Goal: Task Accomplishment & Management: Manage account settings

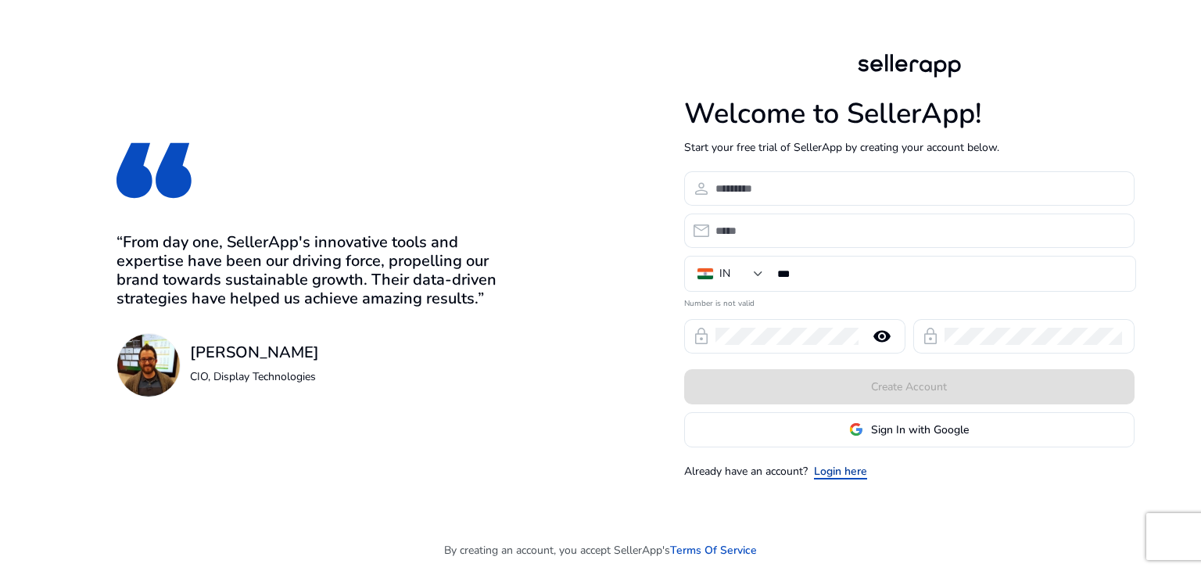
click at [847, 468] on link "Login here" at bounding box center [840, 471] width 53 height 16
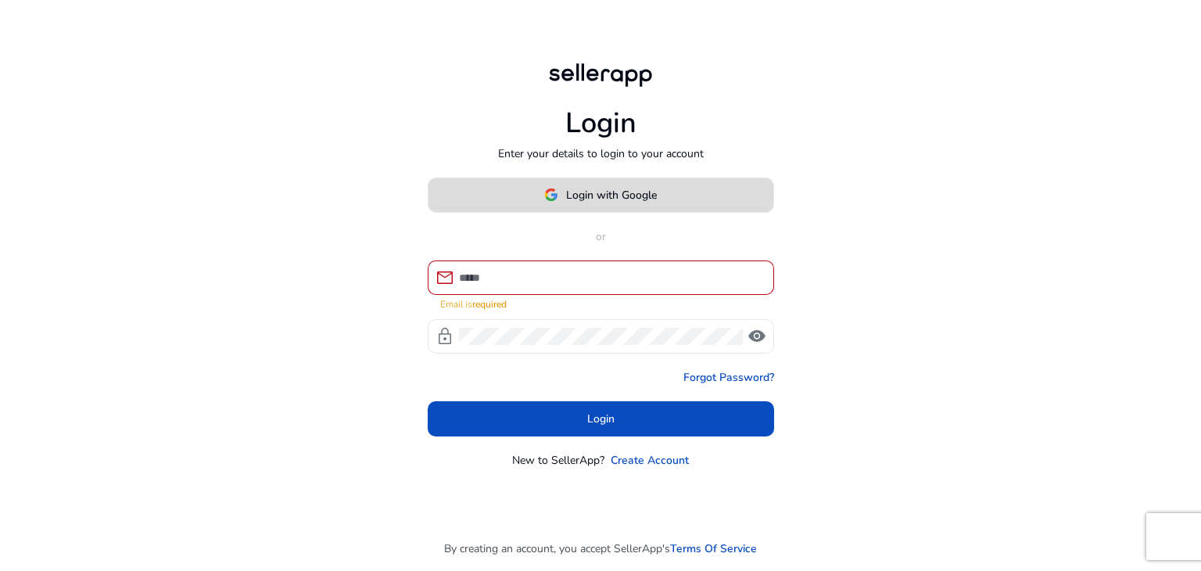
click at [616, 192] on button "Login with Google" at bounding box center [601, 194] width 346 height 35
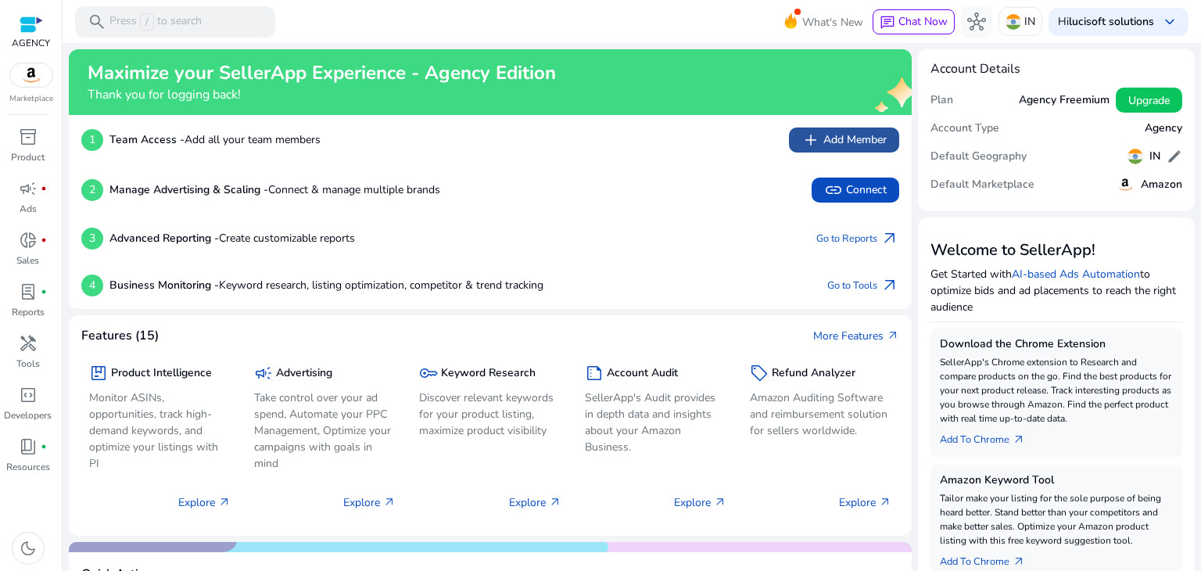
click at [816, 148] on app-icon "add" at bounding box center [812, 140] width 22 height 19
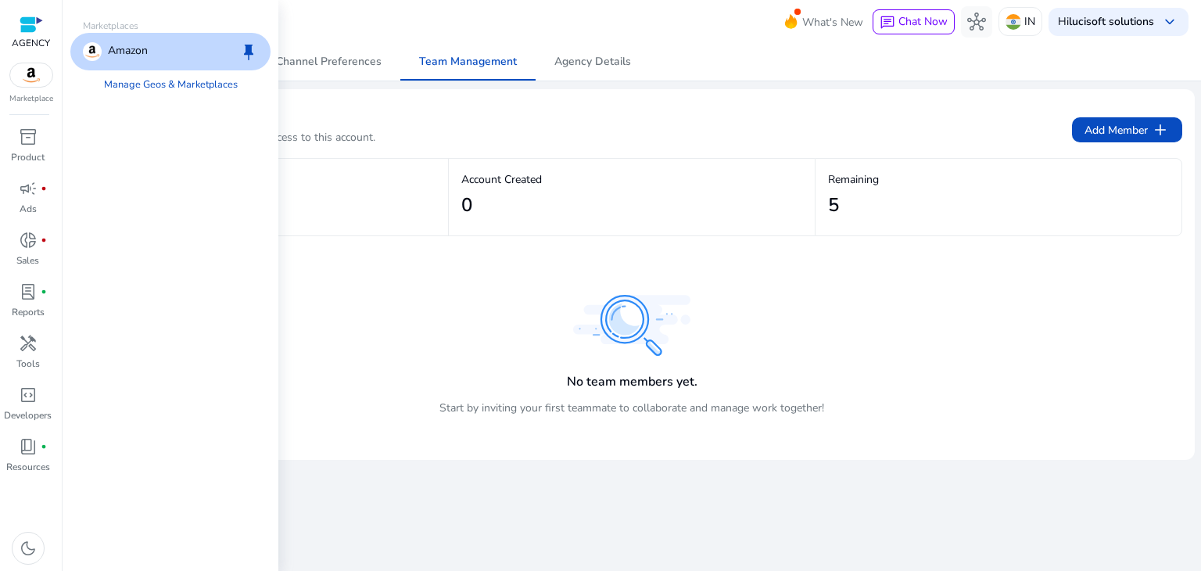
click at [30, 74] on img at bounding box center [31, 74] width 42 height 23
click at [162, 84] on link "Manage Geos & Marketplaces" at bounding box center [170, 84] width 159 height 28
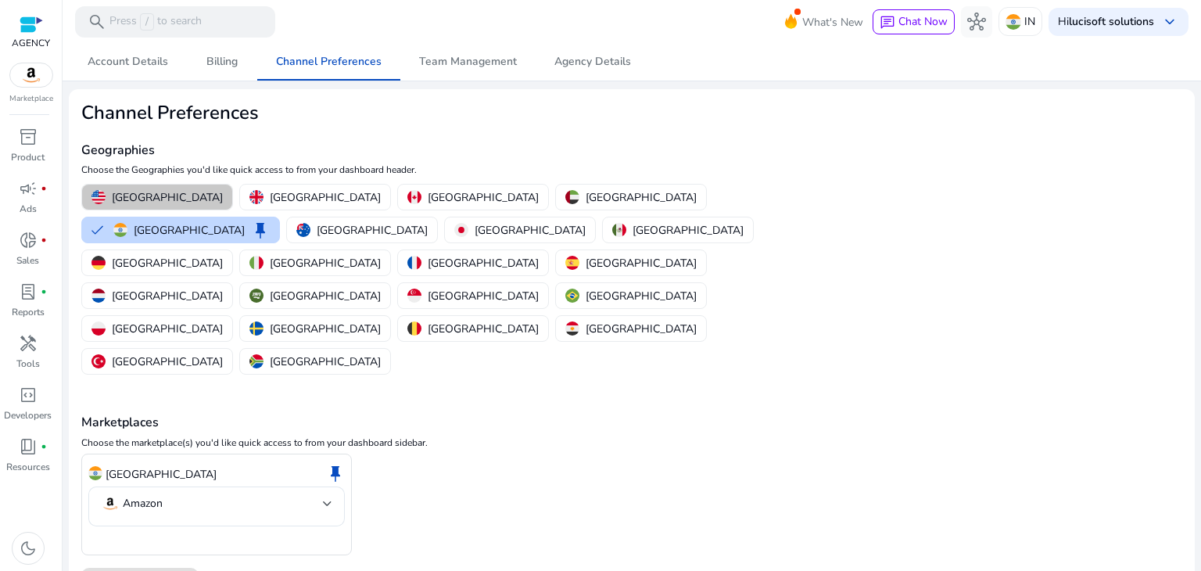
click at [160, 198] on p "United States" at bounding box center [167, 197] width 111 height 16
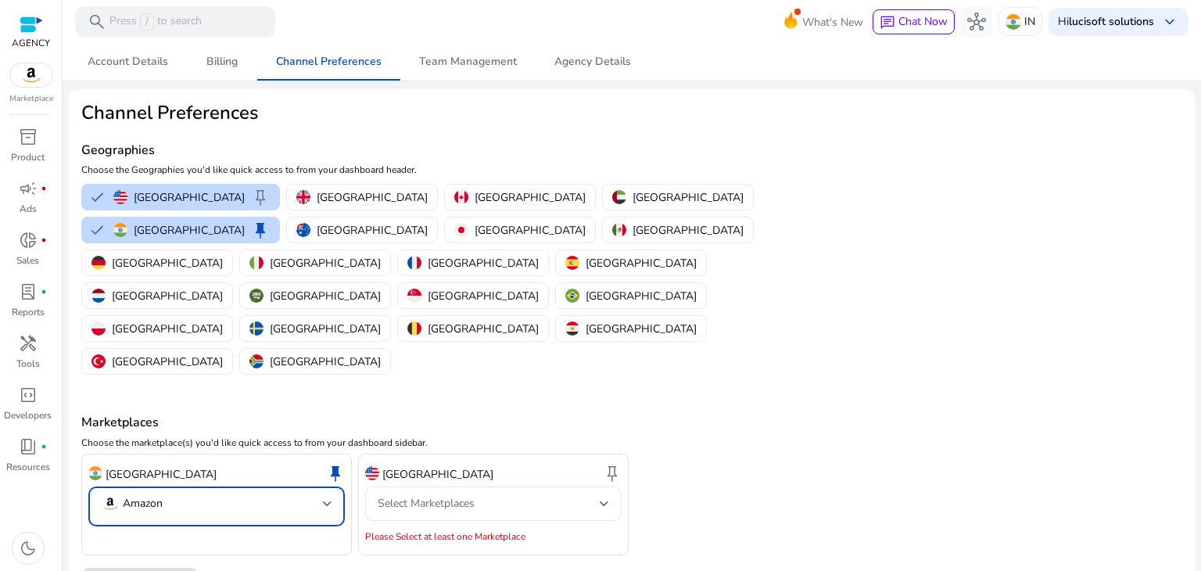
click at [312, 494] on mat-select-trigger "Amazon" at bounding box center [212, 503] width 222 height 19
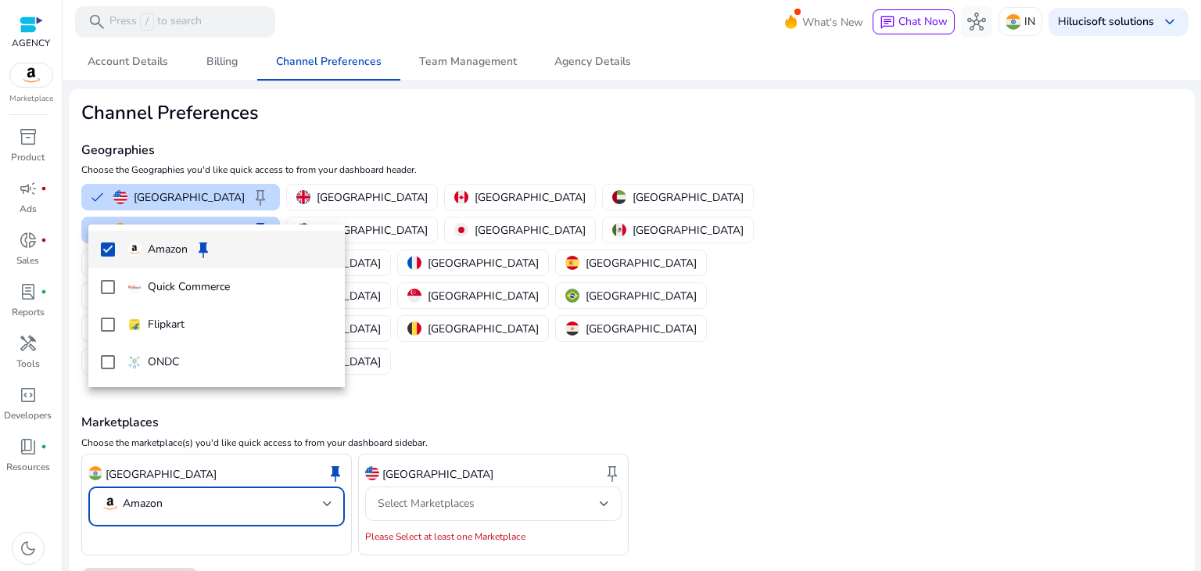
click at [689, 341] on div at bounding box center [600, 285] width 1201 height 571
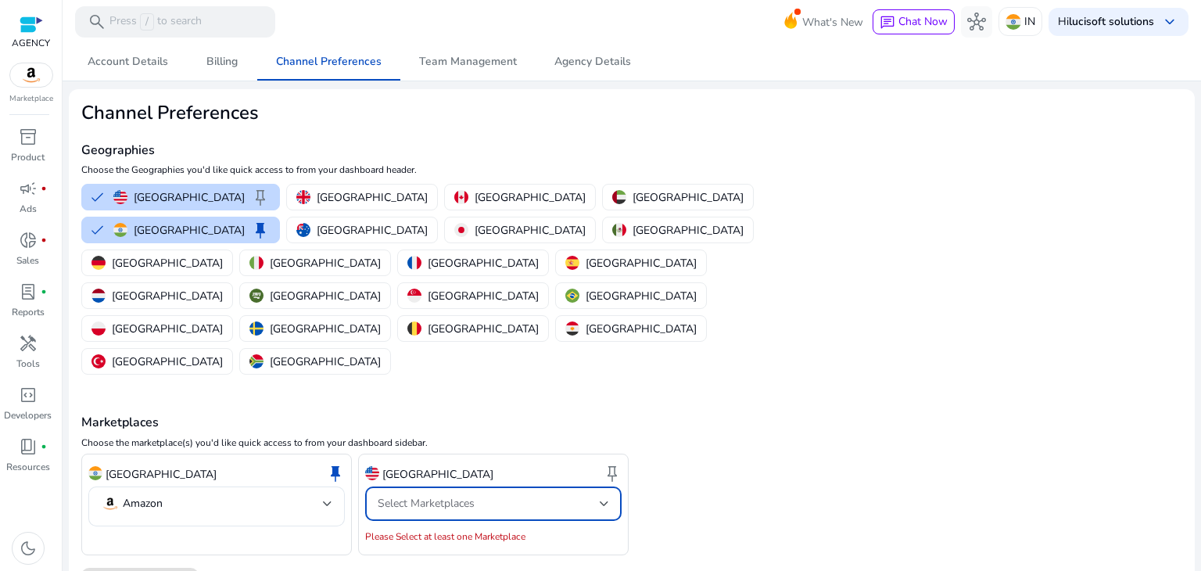
click at [566, 495] on div "Select Marketplaces" at bounding box center [489, 503] width 222 height 17
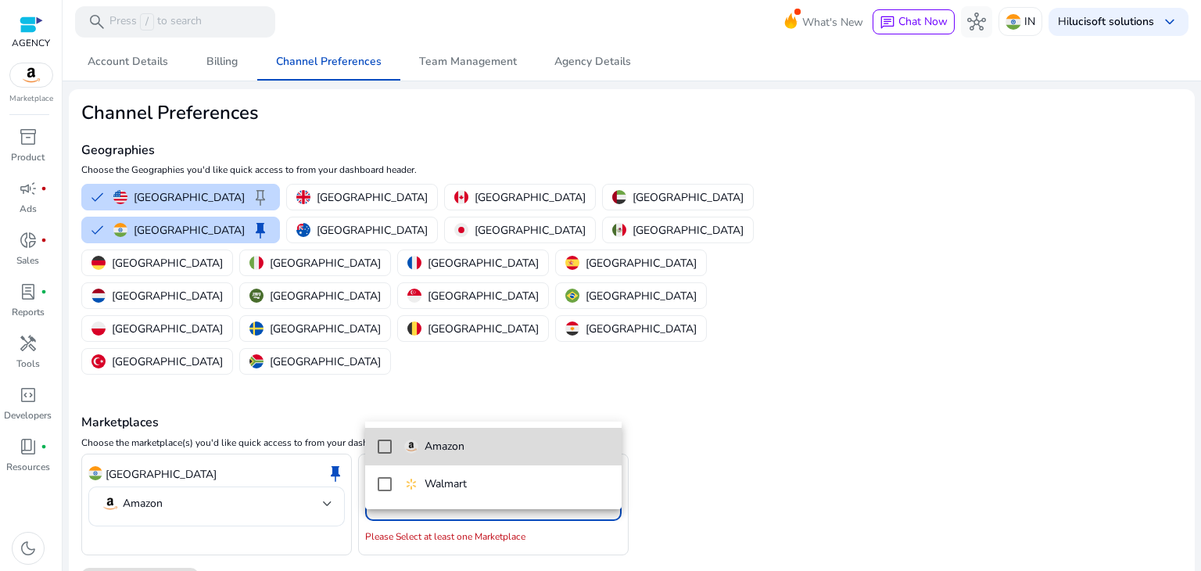
click at [503, 454] on span "Amazon" at bounding box center [506, 446] width 205 height 17
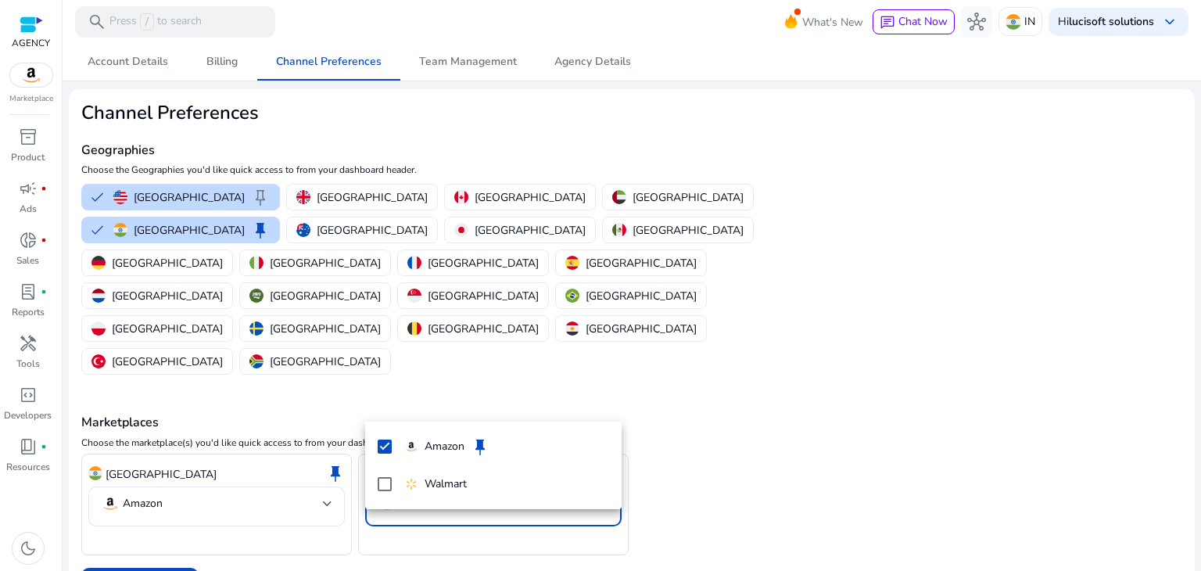
click at [159, 485] on div at bounding box center [600, 285] width 1201 height 571
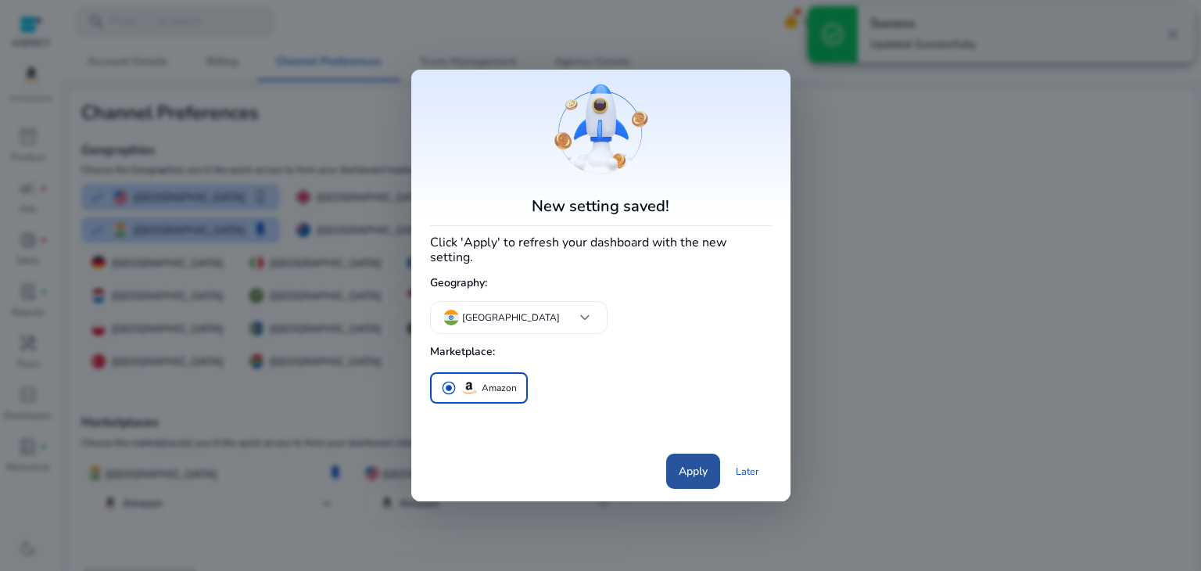
click at [701, 467] on span "Apply" at bounding box center [692, 471] width 29 height 16
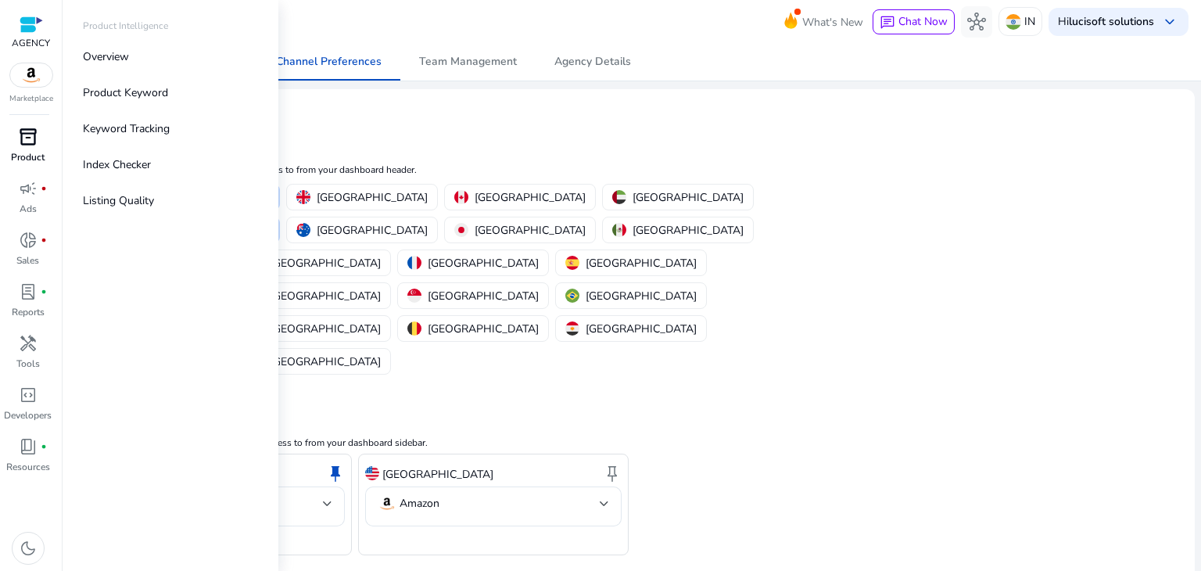
click at [22, 158] on p "Product" at bounding box center [28, 157] width 34 height 14
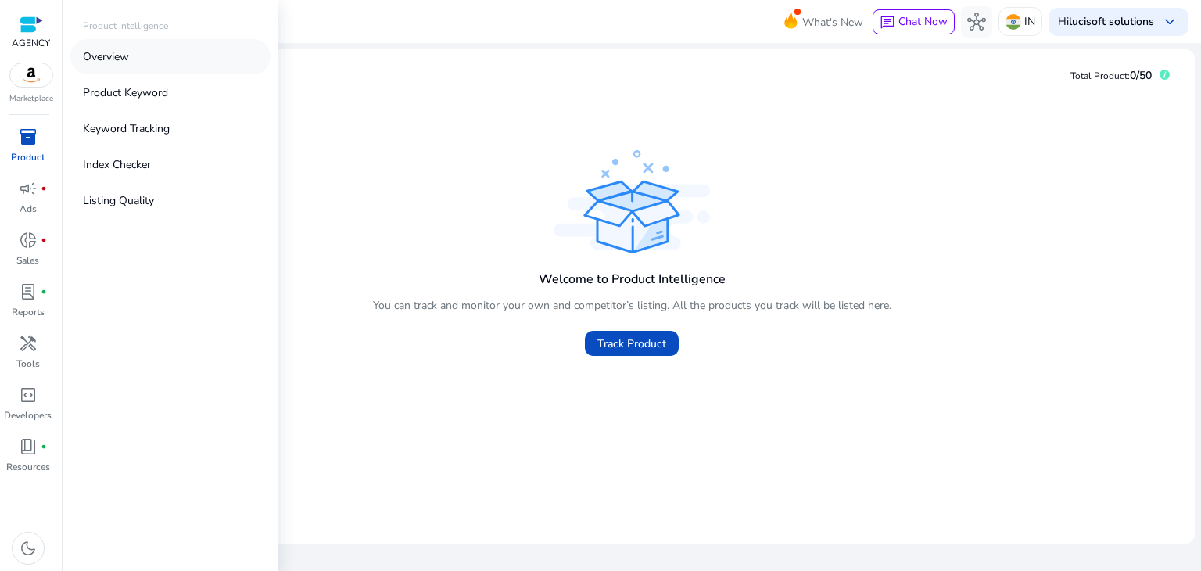
click at [106, 61] on p "Overview" at bounding box center [106, 56] width 46 height 16
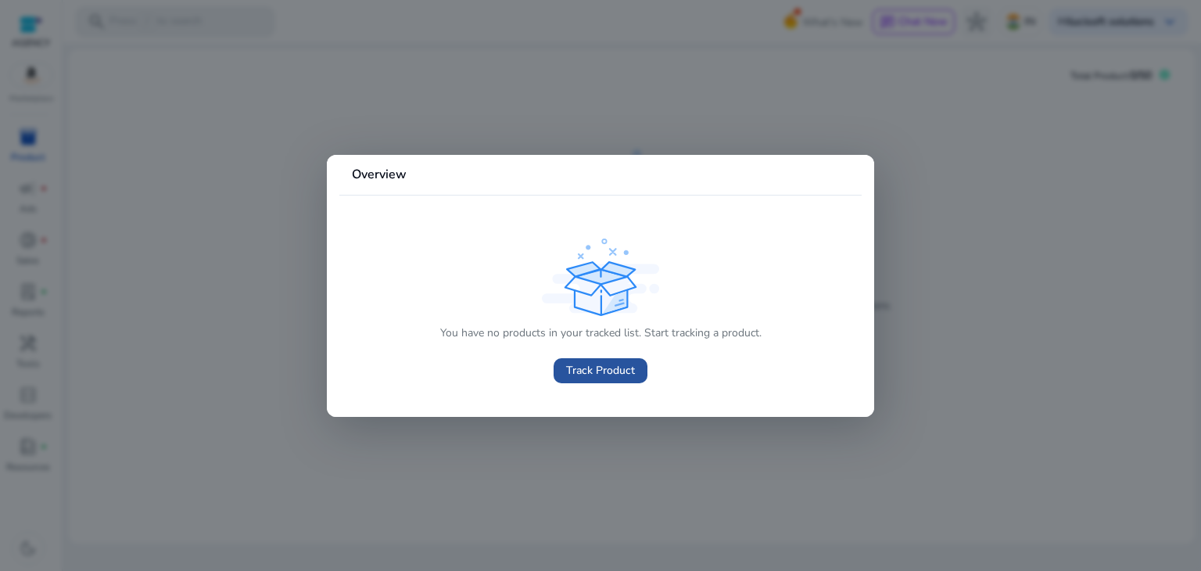
click at [594, 370] on span "Track Product" at bounding box center [600, 370] width 69 height 16
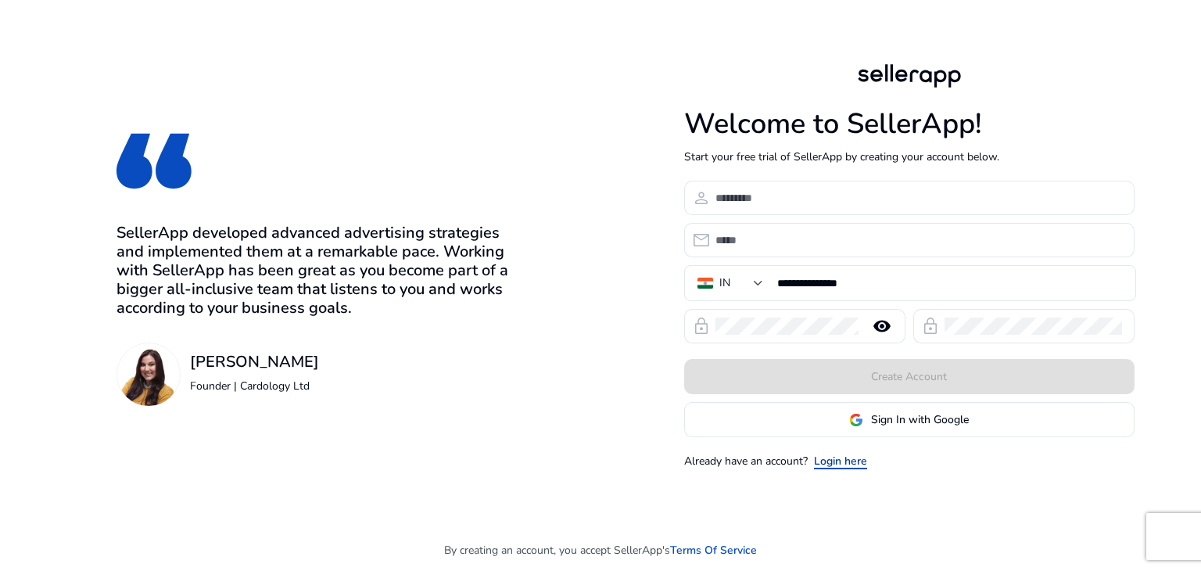
click at [847, 461] on link "Login here" at bounding box center [840, 461] width 53 height 16
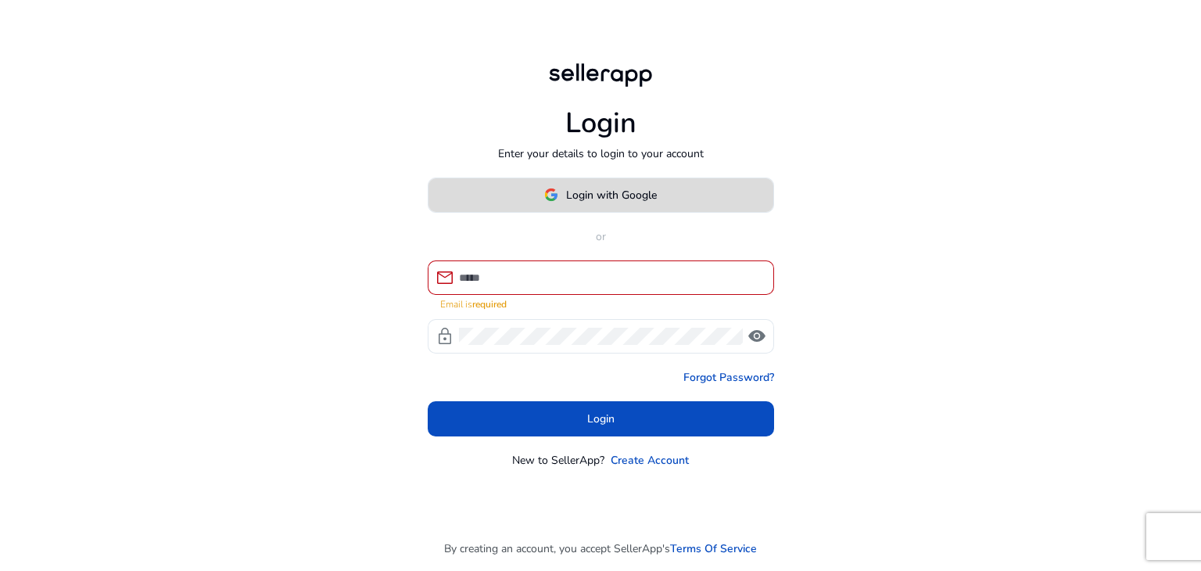
click at [582, 203] on span "Login with Google" at bounding box center [611, 195] width 91 height 16
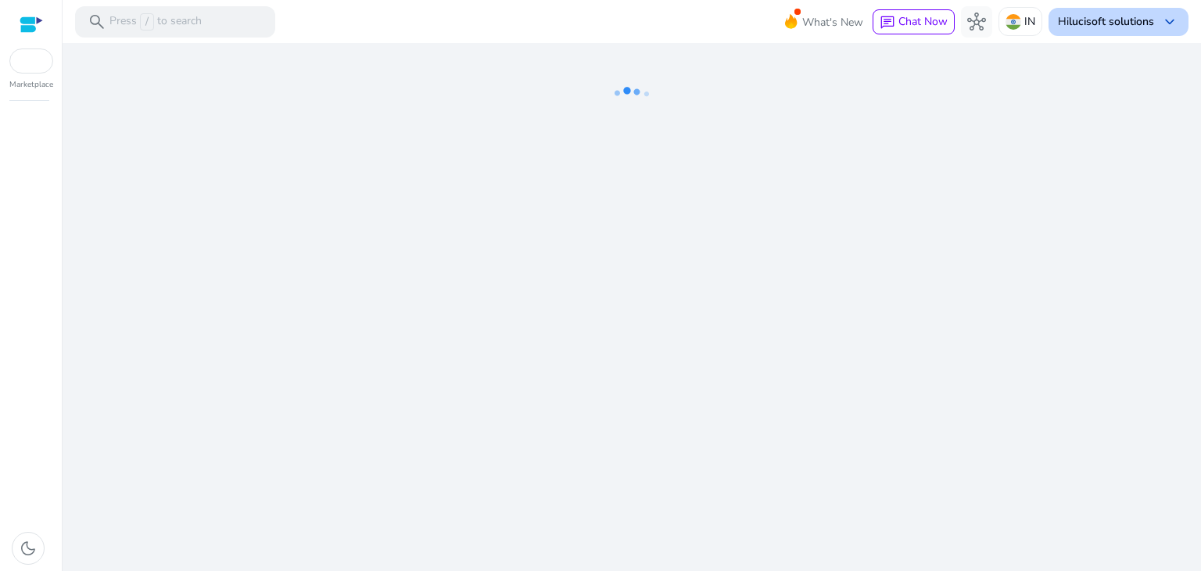
click at [1126, 21] on b "lucisoft solutions" at bounding box center [1110, 21] width 85 height 15
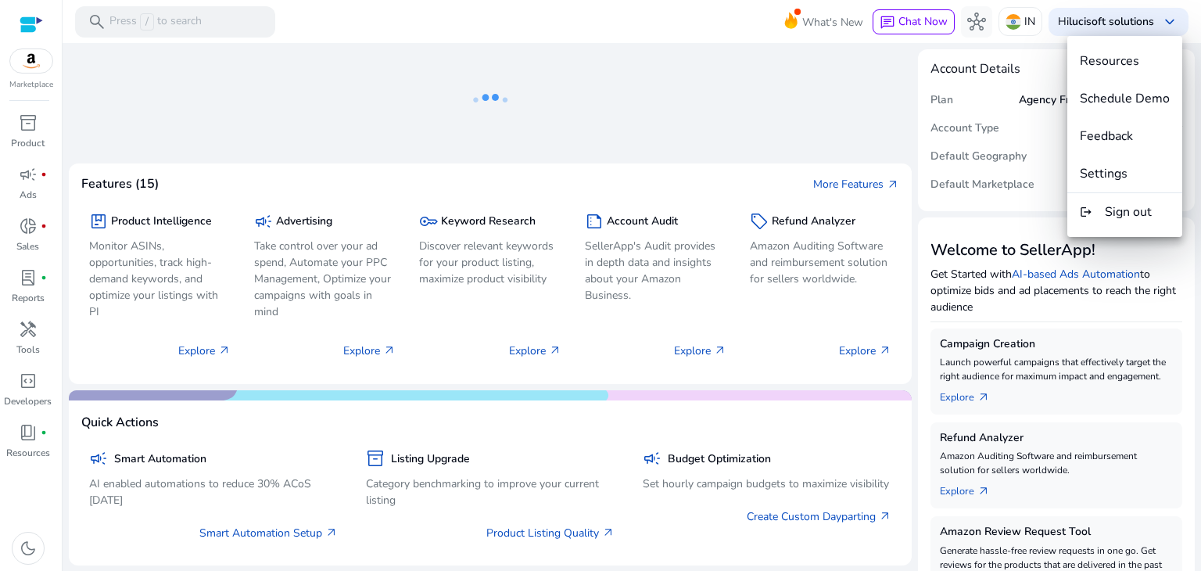
click at [841, 102] on div at bounding box center [600, 285] width 1201 height 571
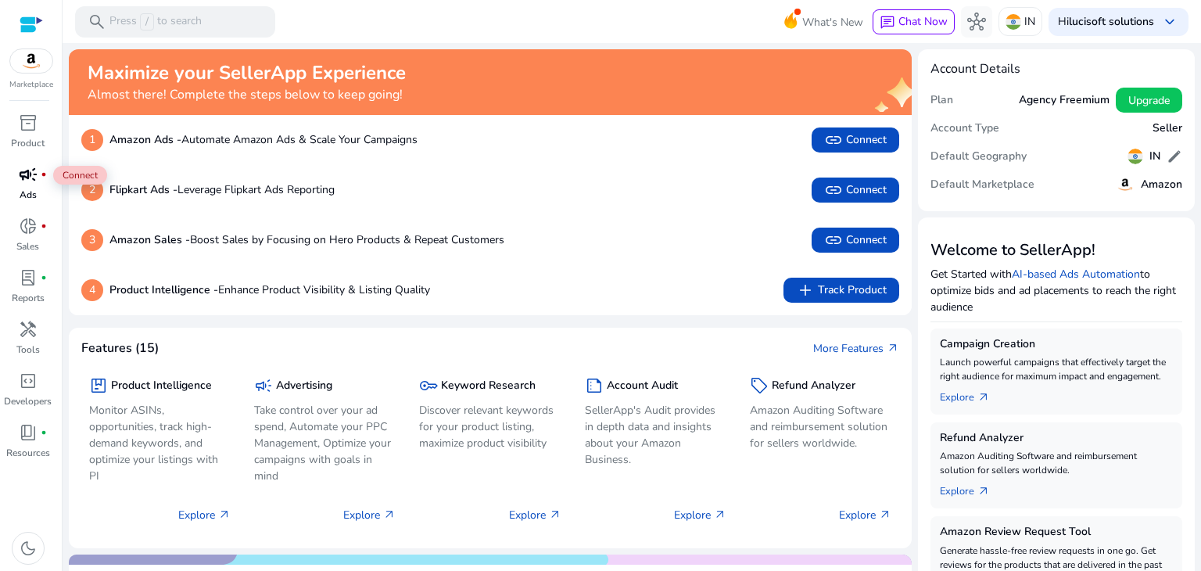
click at [28, 184] on span "campaign" at bounding box center [28, 174] width 19 height 19
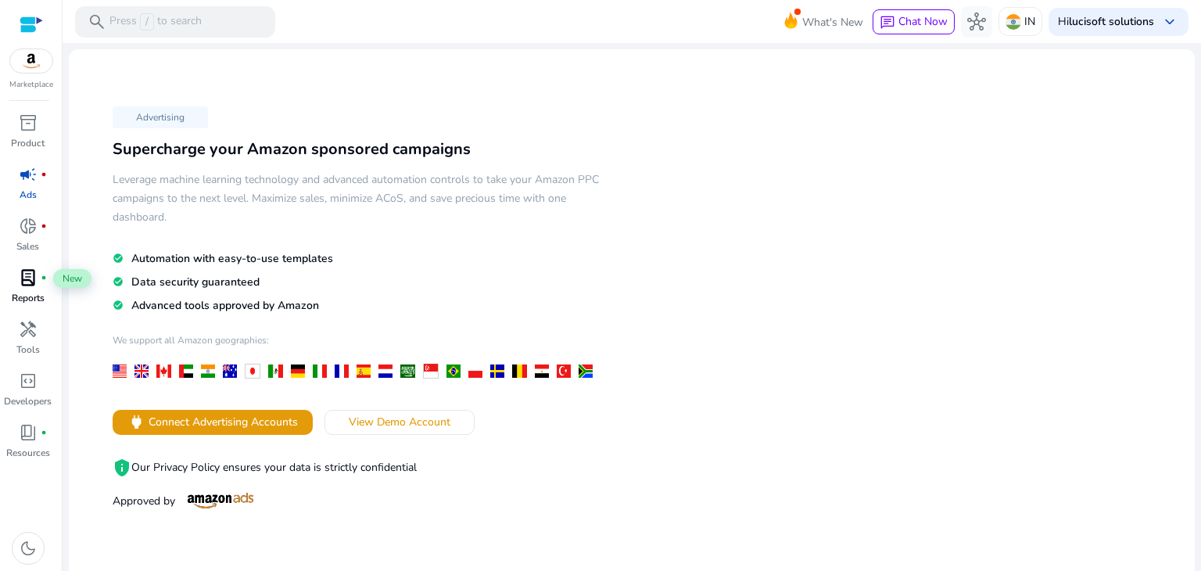
click at [27, 272] on span "lab_profile" at bounding box center [28, 277] width 19 height 19
